Goal: Task Accomplishment & Management: Complete application form

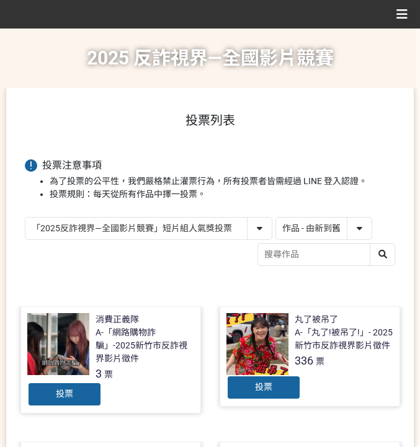
select select "13146"
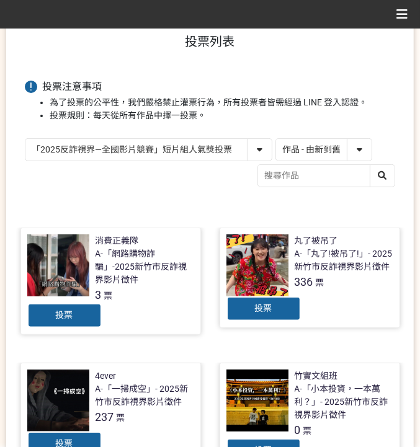
click at [354, 148] on select "作品 - 由新到舊 作品 - 由舊到新 票數 - 由多到少 票數 - 由少到多" at bounding box center [324, 150] width 96 height 22
select select "vote"
click at [276, 139] on select "作品 - 由新到舊 作品 - 由舊到新 票數 - 由多到少 票數 - 由少到多" at bounding box center [324, 150] width 96 height 22
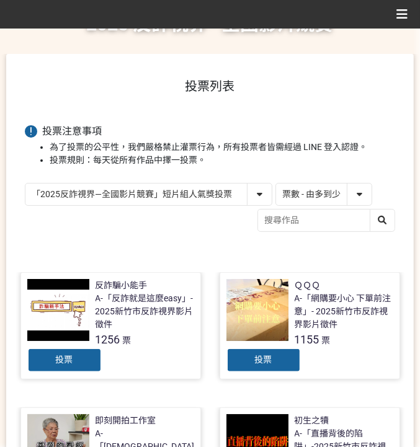
scroll to position [83, 0]
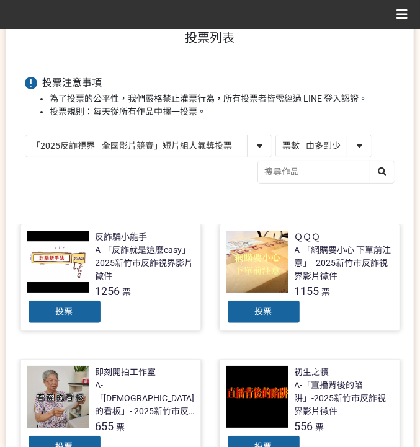
click at [76, 306] on div "投票" at bounding box center [64, 312] width 74 height 25
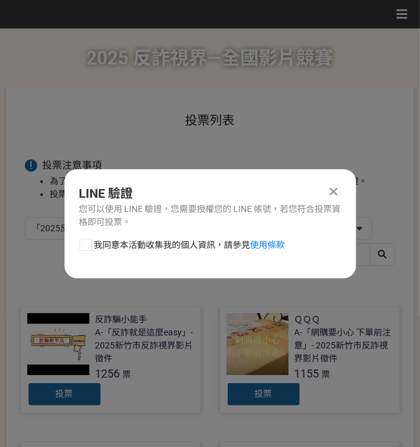
click at [122, 246] on span "我同意本活動收集我的個人資訊，請參見 使用條款" at bounding box center [189, 245] width 191 height 13
click at [88, 246] on input "我同意本活動收集我的個人資訊，請參見 使用條款" at bounding box center [84, 245] width 8 height 8
checkbox input "false"
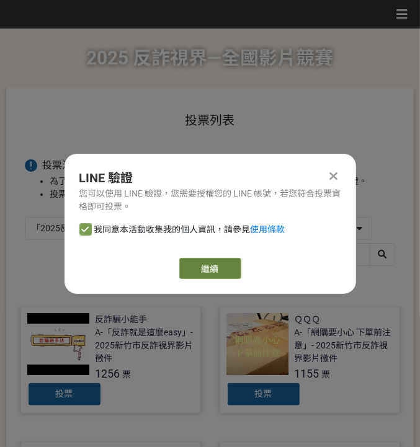
click at [184, 261] on link "繼續" at bounding box center [210, 268] width 62 height 21
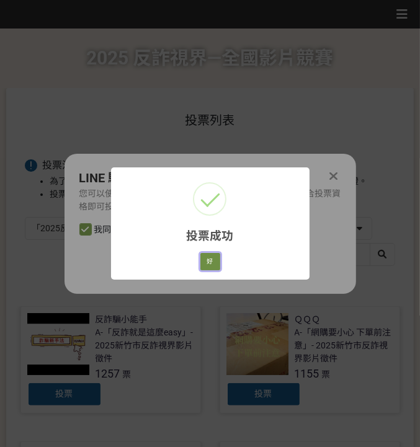
click at [206, 261] on button "好" at bounding box center [210, 261] width 20 height 17
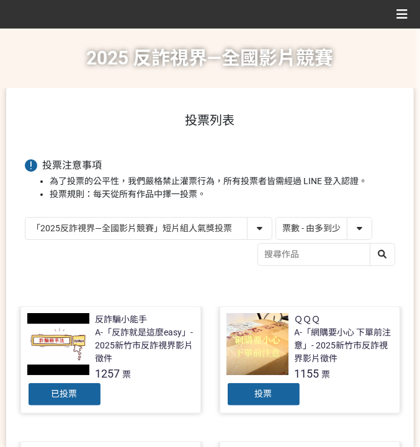
scroll to position [79, 0]
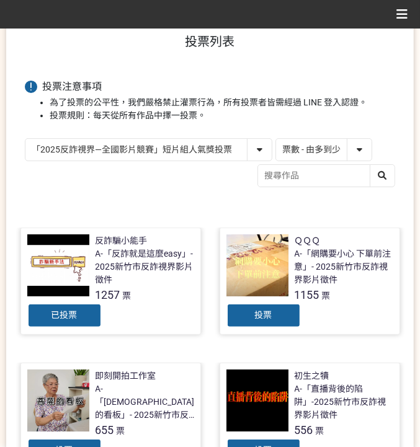
click at [139, 149] on select "「2025反詐視界—全國影片競賽」短影音組人氣獎投票 「2025反詐視界—全國影片競賽」短片組人氣獎投票" at bounding box center [148, 150] width 246 height 22
click at [290, 146] on select "作品 - 由新到舊 作品 - 由舊到新 票數 - 由多到少 票數 - 由少到多" at bounding box center [324, 150] width 96 height 22
click at [212, 148] on select "「2025反詐視界—全國影片競賽」短影音組人氣獎投票 「2025反詐視界—全國影片競賽」短片組人氣獎投票" at bounding box center [148, 150] width 246 height 22
select select "13147"
click at [25, 139] on select "「2025反詐視界—全國影片競賽」短影音組人氣獎投票 「2025反詐視界—全國影片競賽」短片組人氣獎投票" at bounding box center [148, 150] width 246 height 22
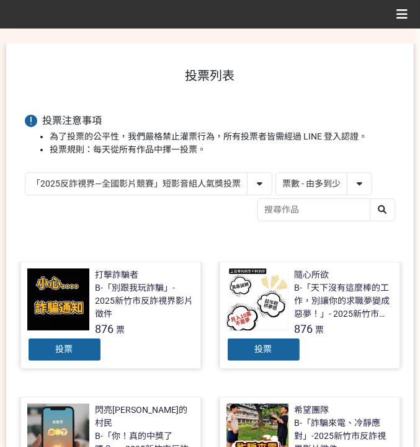
scroll to position [124, 0]
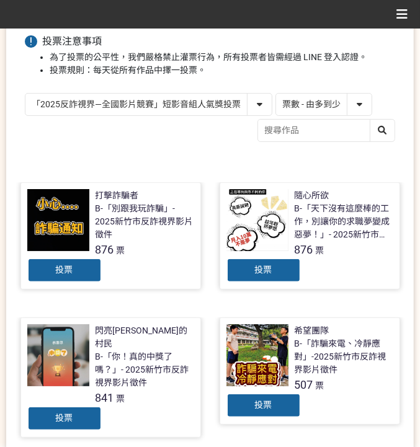
click at [71, 266] on span "投票" at bounding box center [64, 270] width 17 height 10
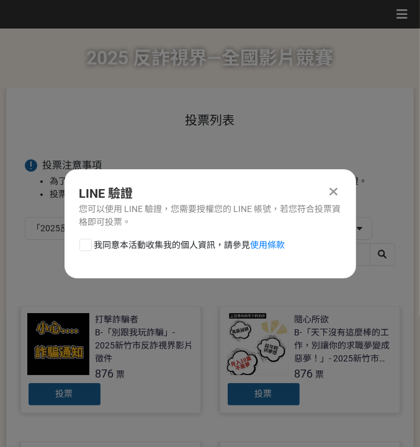
scroll to position [0, 0]
click at [110, 246] on span "我同意本活動收集我的個人資訊，請參見 使用條款" at bounding box center [189, 245] width 191 height 13
click at [88, 246] on input "我同意本活動收集我的個人資訊，請參見 使用條款" at bounding box center [84, 245] width 8 height 8
checkbox input "false"
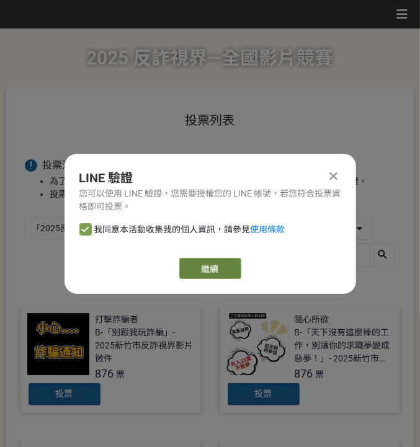
click at [219, 272] on link "繼續" at bounding box center [210, 268] width 62 height 21
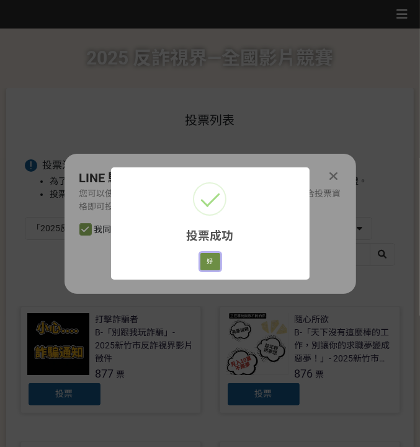
click at [209, 265] on button "好" at bounding box center [210, 261] width 20 height 17
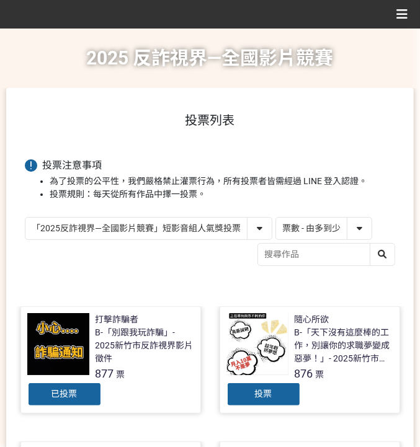
scroll to position [116, 0]
